Goal: Navigation & Orientation: Find specific page/section

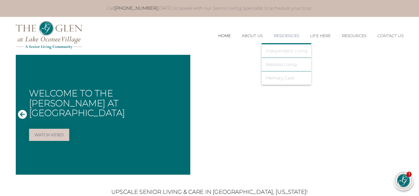
click at [287, 50] on link "Independent Living" at bounding box center [286, 51] width 41 height 5
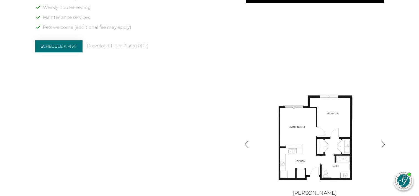
scroll to position [566, 0]
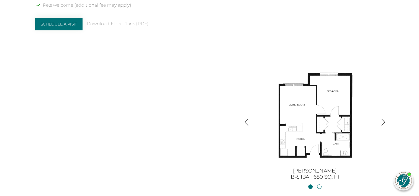
click at [226, 82] on div "Independent Living Apartments in Greensboro, GA The Glen at Lake Oconee Village…" at bounding box center [209, 42] width 349 height 278
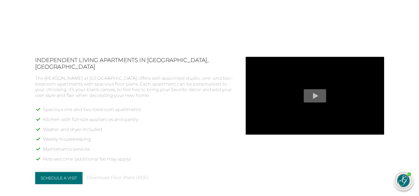
scroll to position [414, 0]
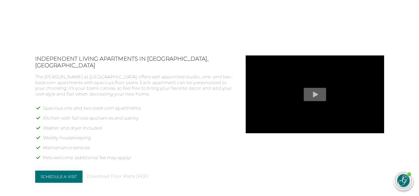
click at [119, 164] on div "Independent Living Apartments in Greensboro, GA The Glen at Lake Oconee Village…" at bounding box center [135, 121] width 200 height 132
click at [119, 174] on link "Download Floor Plans (PDF)" at bounding box center [118, 177] width 62 height 6
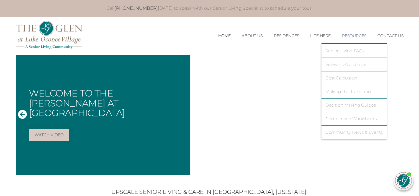
click at [345, 64] on link "Veterans Assistance" at bounding box center [354, 64] width 57 height 5
click at [336, 78] on link "Cost Calculator" at bounding box center [354, 78] width 57 height 5
click at [336, 79] on link "Cost Calculator" at bounding box center [354, 78] width 57 height 5
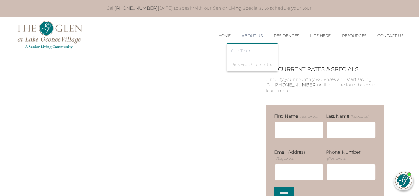
click at [236, 50] on link "Our Team" at bounding box center [252, 51] width 42 height 5
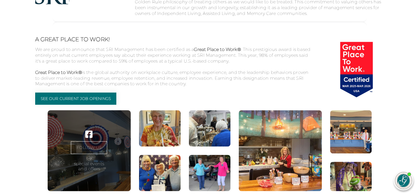
scroll to position [653, 0]
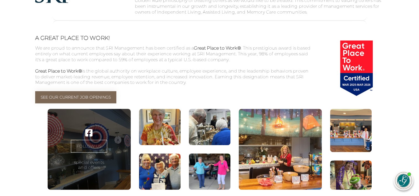
click at [67, 103] on link "See Our Current Job Openings" at bounding box center [75, 97] width 81 height 12
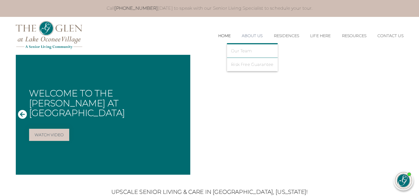
click at [245, 34] on link "About Us" at bounding box center [252, 36] width 21 height 5
click at [258, 35] on link "About Us" at bounding box center [252, 36] width 21 height 5
click at [240, 51] on link "Our Team" at bounding box center [252, 51] width 42 height 5
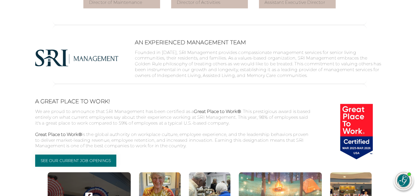
scroll to position [600, 0]
